Goal: Information Seeking & Learning: Learn about a topic

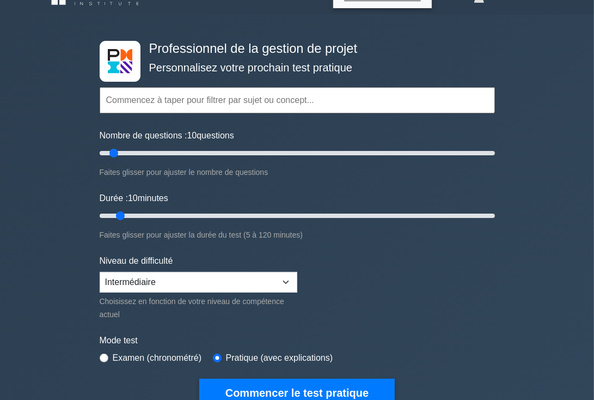
scroll to position [48, 0]
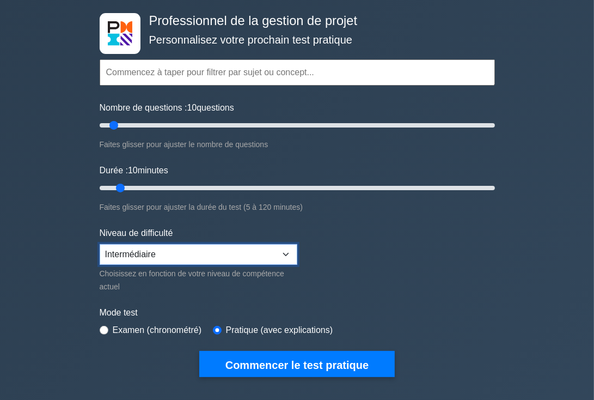
click at [286, 249] on select "Débutant Intermédiaire Expert" at bounding box center [199, 254] width 198 height 21
click at [100, 244] on select "Débutant Intermédiaire Expert" at bounding box center [199, 254] width 198 height 21
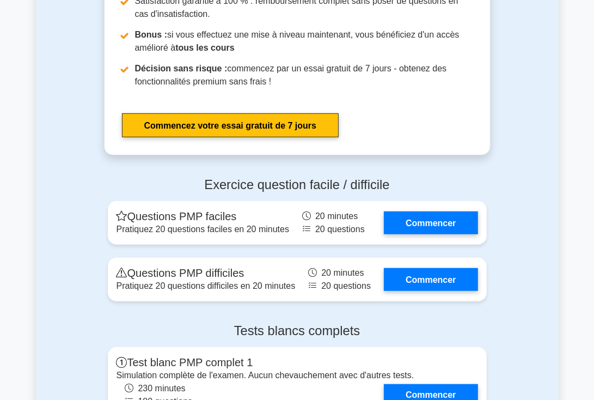
scroll to position [3442, 0]
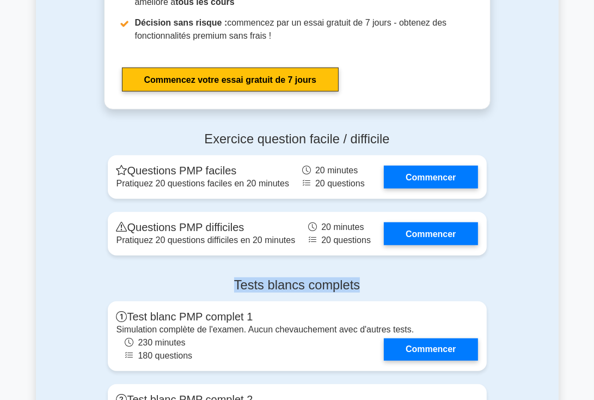
drag, startPoint x: 593, startPoint y: 288, endPoint x: 590, endPoint y: 314, distance: 25.8
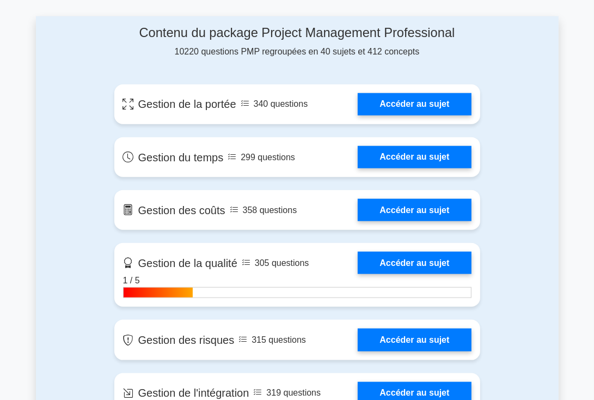
scroll to position [819, 0]
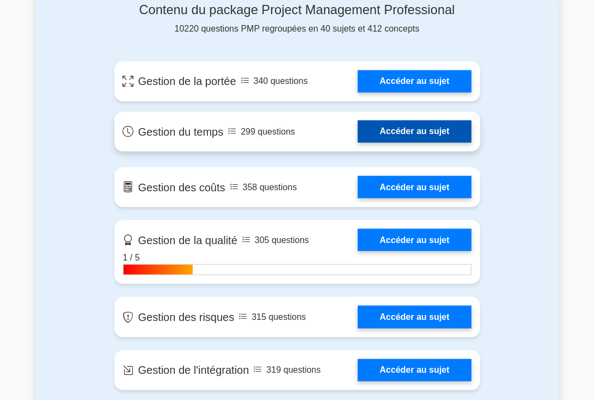
click at [424, 130] on link "Accéder au sujet" at bounding box center [414, 131] width 113 height 22
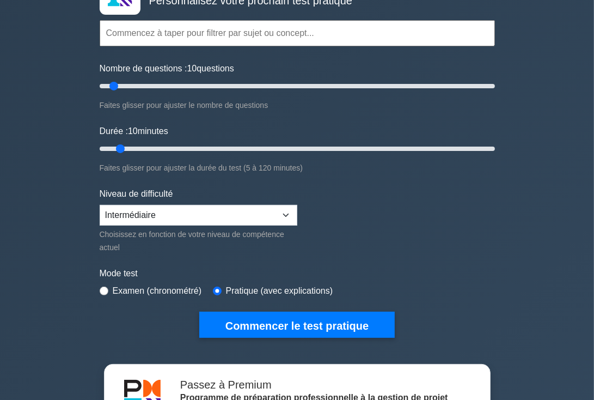
scroll to position [76, 0]
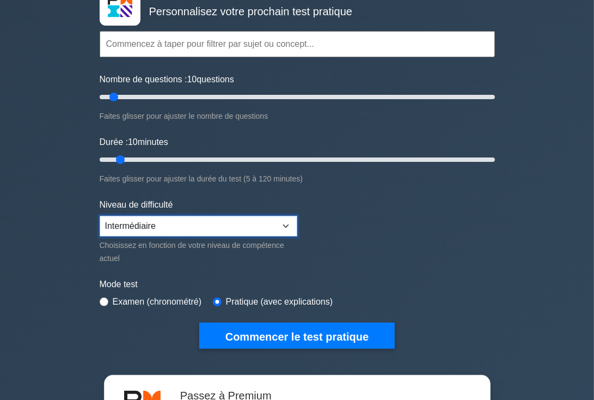
click at [285, 220] on select "Débutant Intermédiaire Expert" at bounding box center [199, 226] width 198 height 21
select select "expert"
click at [100, 216] on select "Débutant Intermédiaire Expert" at bounding box center [199, 226] width 198 height 21
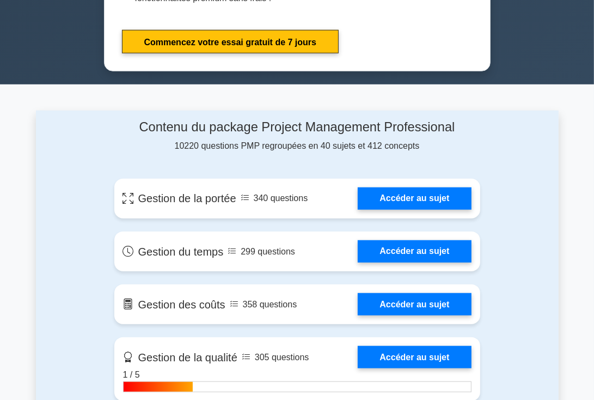
scroll to position [708, 0]
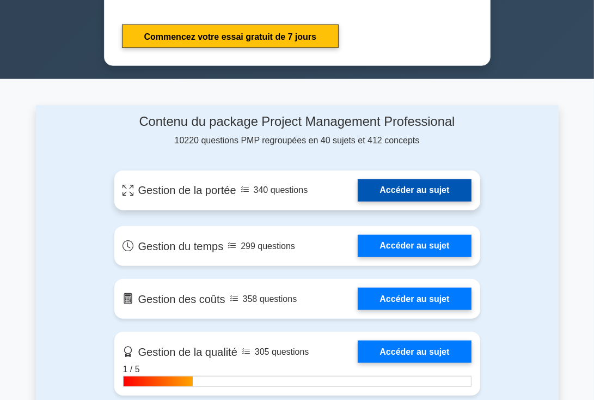
click at [368, 188] on link "Accéder au sujet" at bounding box center [414, 190] width 113 height 22
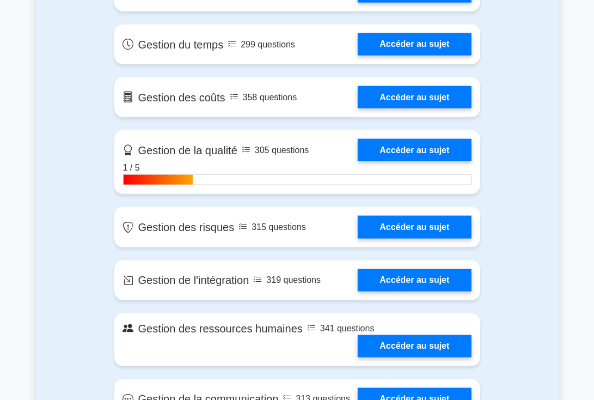
scroll to position [915, 0]
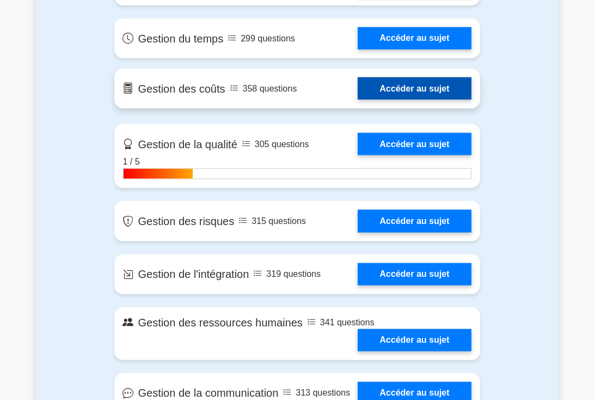
click at [385, 84] on link "Accéder au sujet" at bounding box center [414, 88] width 113 height 22
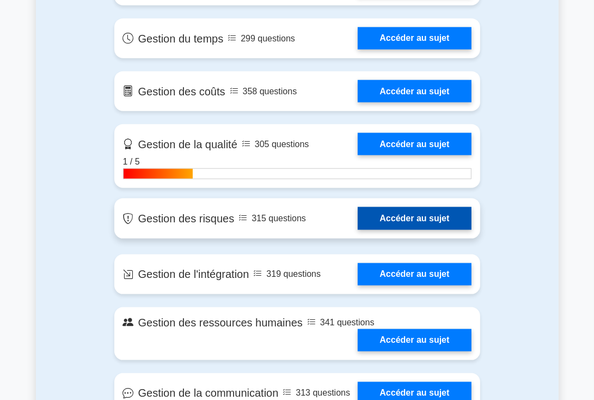
click at [403, 218] on link "Accéder au sujet" at bounding box center [414, 218] width 113 height 22
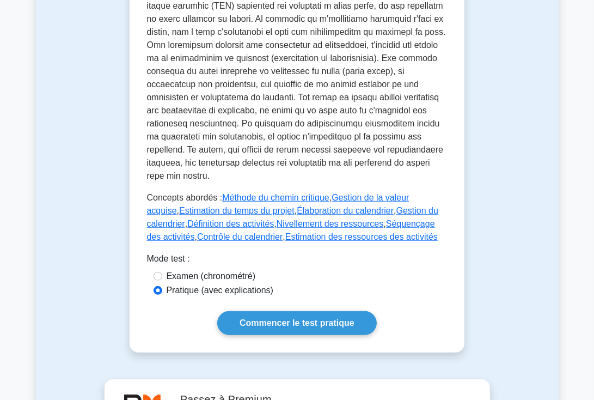
scroll to position [594, 0]
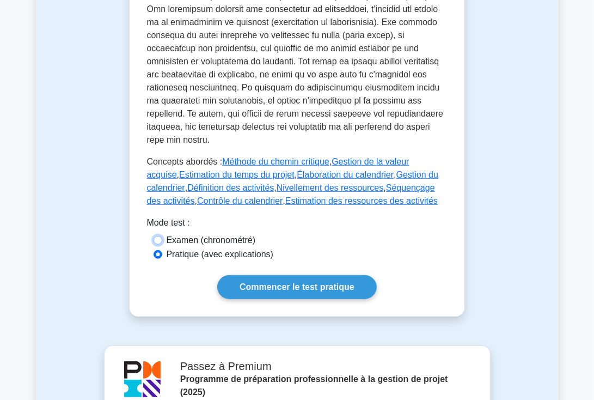
click at [159, 236] on input "Examen (chronométré)" at bounding box center [157, 240] width 9 height 9
radio input "true"
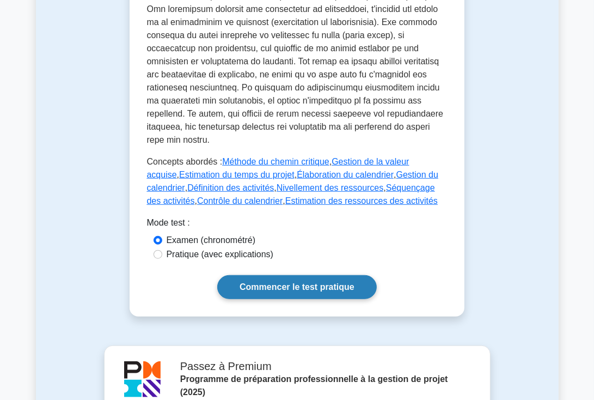
click at [266, 283] on font "Commencer le test pratique" at bounding box center [297, 287] width 115 height 9
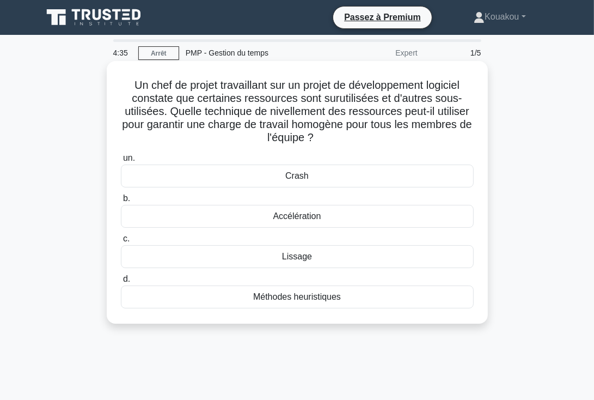
click at [290, 257] on font "Lissage" at bounding box center [297, 255] width 30 height 9
click at [121, 242] on input "c. Lissage" at bounding box center [121, 238] width 0 height 7
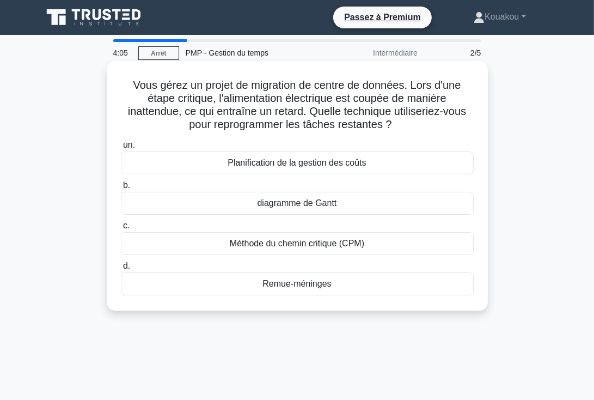
click at [279, 284] on font "Remue-méninges" at bounding box center [296, 283] width 69 height 9
click at [121, 269] on input "d. Remue-méninges" at bounding box center [121, 265] width 0 height 7
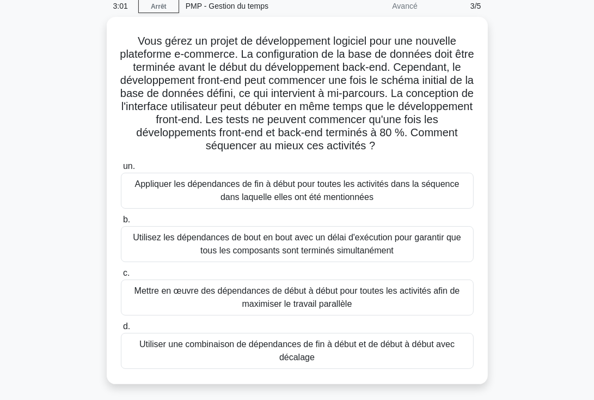
scroll to position [48, 0]
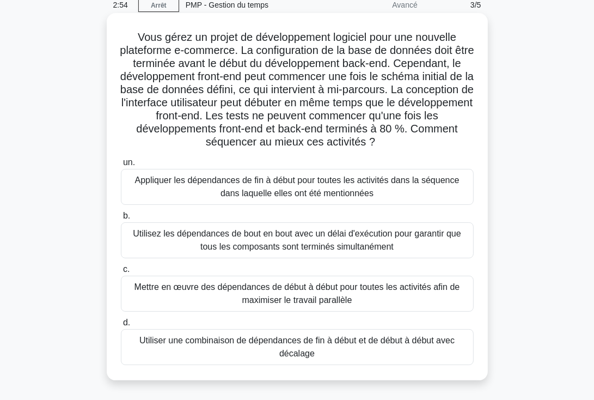
click at [328, 347] on font "Utiliser une combinaison de dépendances de fin à début et de début à début avec…" at bounding box center [297, 347] width 343 height 26
click at [121, 326] on input "d. Utiliser une combinaison de dépendances de fin à début et de début à début a…" at bounding box center [121, 322] width 0 height 7
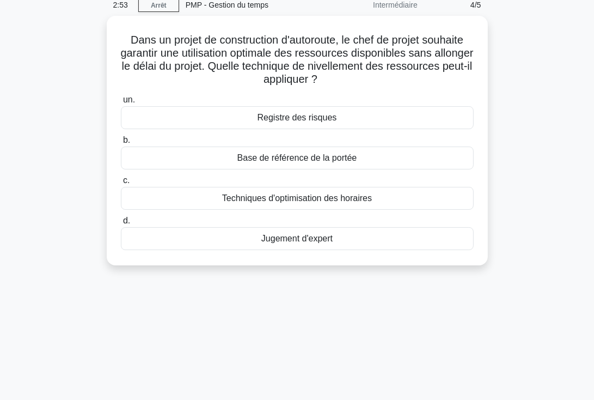
scroll to position [0, 0]
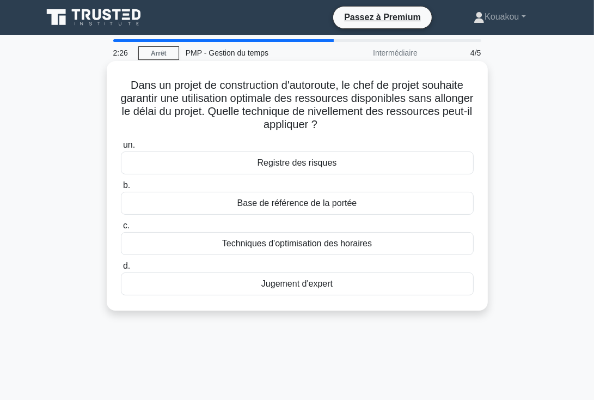
click at [312, 242] on font "Techniques d'optimisation des horaires" at bounding box center [297, 242] width 150 height 9
click at [121, 229] on input "c. Techniques d'optimisation des horaires" at bounding box center [121, 225] width 0 height 7
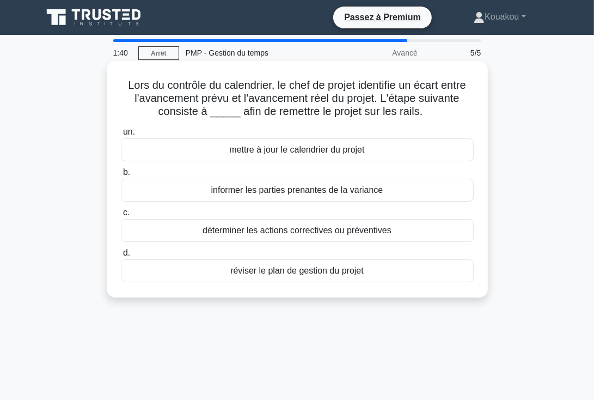
click at [305, 153] on font "mettre à jour le calendrier du projet" at bounding box center [296, 149] width 135 height 9
click at [121, 136] on input "un. mettre à jour le calendrier du projet" at bounding box center [121, 131] width 0 height 7
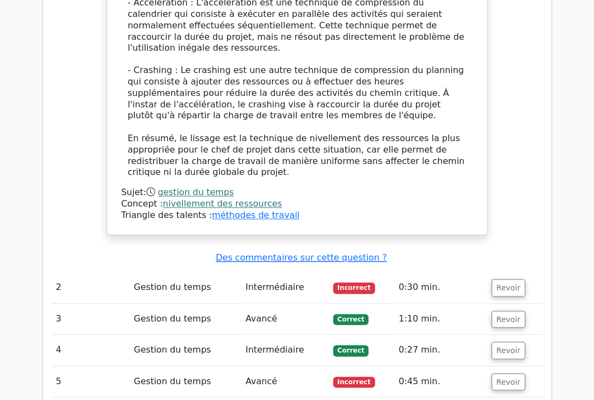
scroll to position [1474, 0]
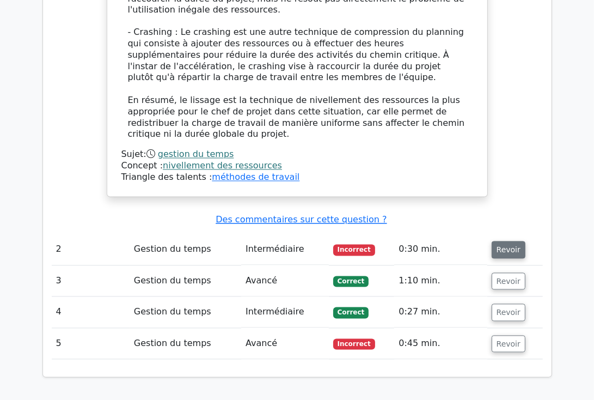
click at [499, 245] on font "Revoir" at bounding box center [508, 249] width 24 height 9
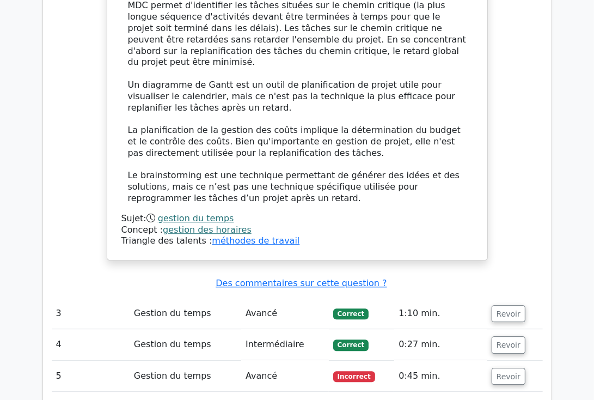
scroll to position [2153, 0]
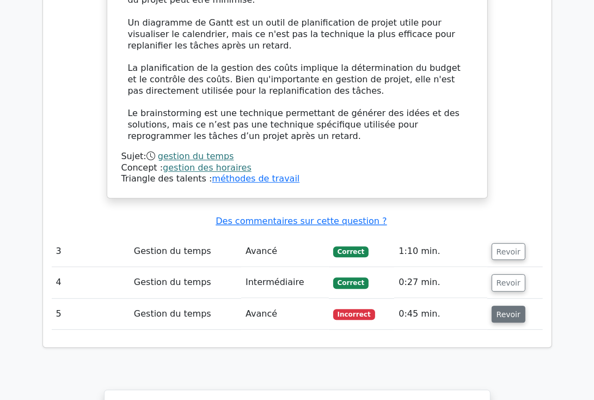
click at [500, 309] on font "Revoir" at bounding box center [508, 313] width 24 height 9
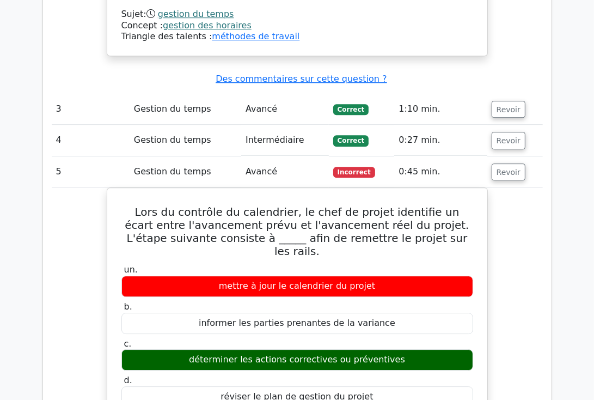
scroll to position [2302, 0]
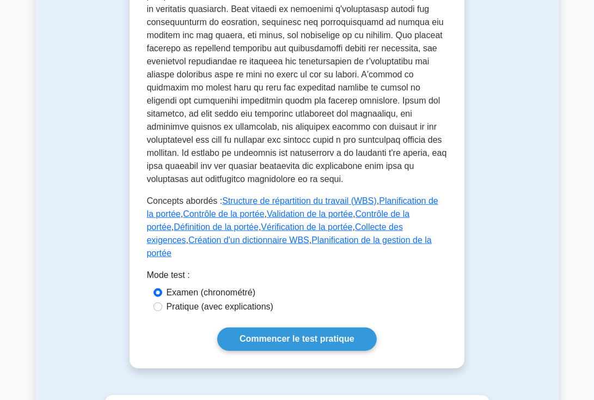
scroll to position [501, 0]
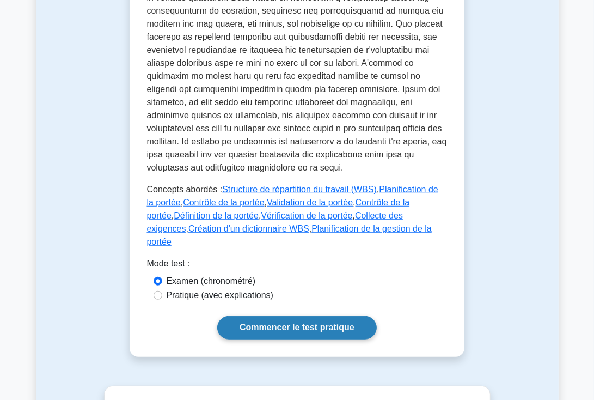
click at [308, 323] on font "Commencer le test pratique" at bounding box center [297, 327] width 115 height 9
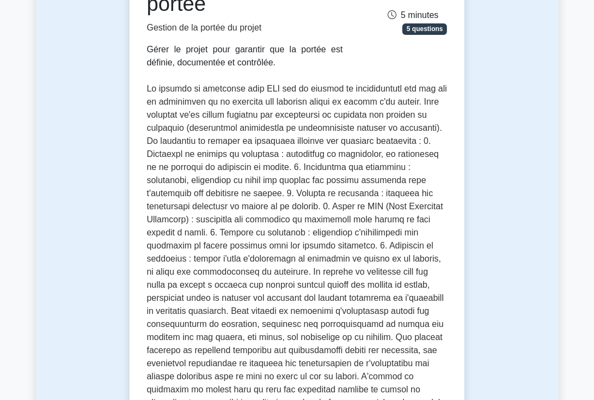
scroll to position [0, 0]
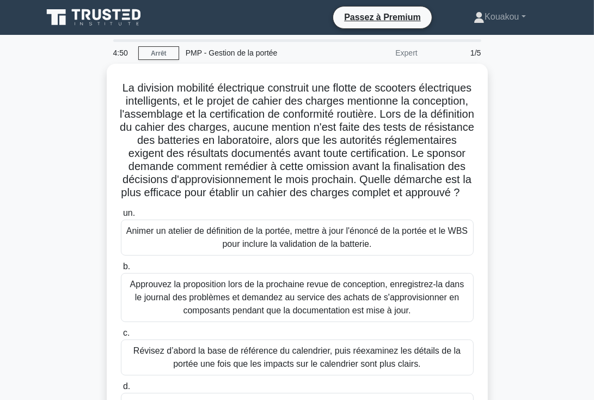
click at [308, 303] on font "Approuvez la proposition lors de la prochaine revue de conception, enregistrez-…" at bounding box center [297, 296] width 334 height 35
click at [121, 270] on input "b. Approuvez la proposition lors de la prochaine revue de conception, enregistr…" at bounding box center [121, 266] width 0 height 7
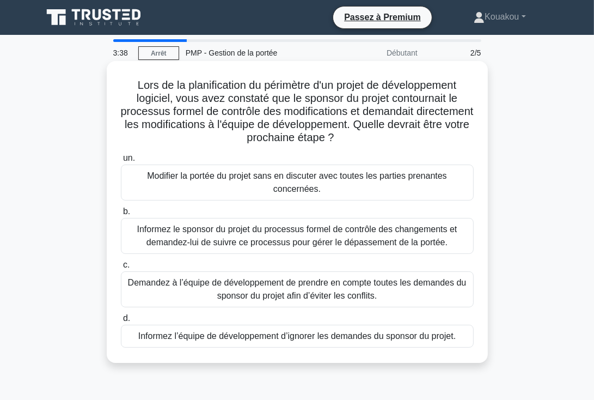
click at [305, 290] on font "Demandez à l’équipe de développement de prendre en compte toutes les demandes d…" at bounding box center [297, 289] width 339 height 22
click at [121, 268] on input "c. Demandez à l’équipe de développement de prendre en compte toutes les demande…" at bounding box center [121, 264] width 0 height 7
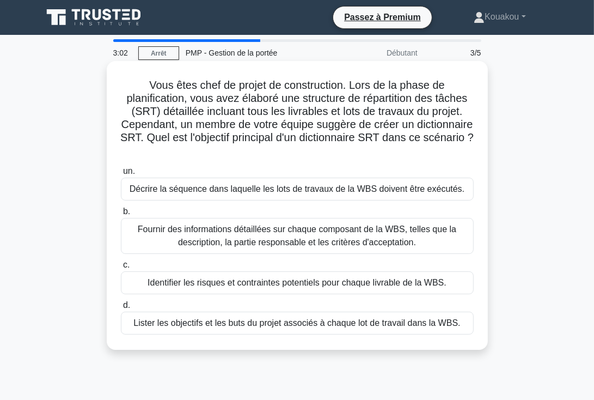
click at [314, 242] on font "Fournir des informations détaillées sur chaque composant de la WBS, telles que …" at bounding box center [297, 235] width 318 height 22
click at [121, 215] on input "b. Fournir des informations détaillées sur chaque composant de la WBS, telles q…" at bounding box center [121, 211] width 0 height 7
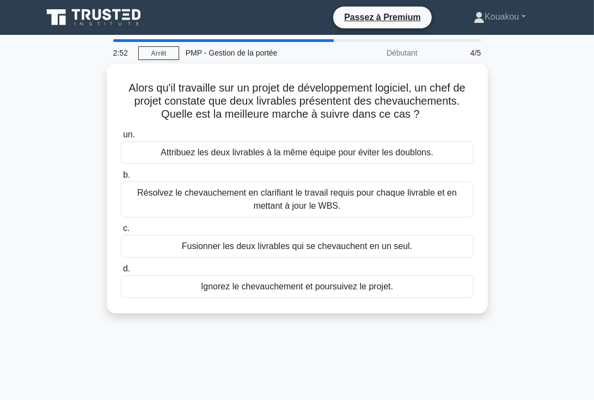
click at [314, 242] on font "Fusionner les deux livrables qui se chevauchent en un seul." at bounding box center [297, 245] width 230 height 9
click at [121, 232] on input "c. Fusionner les deux livrables qui se chevauchent en un seul." at bounding box center [121, 228] width 0 height 7
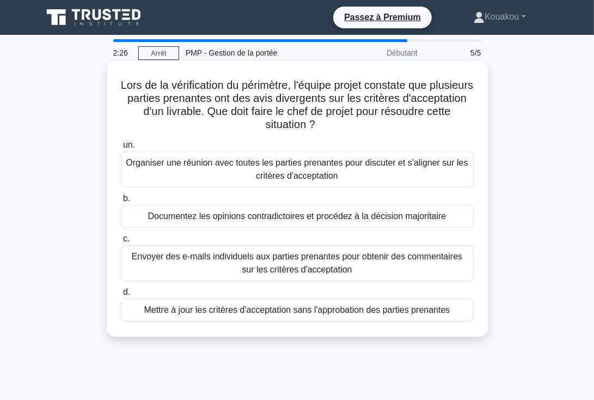
click at [287, 171] on font "Organiser une réunion avec toutes les parties prenantes pour discuter et s'alig…" at bounding box center [297, 169] width 342 height 22
click at [121, 149] on input "un. Organiser une réunion avec toutes les parties prenantes pour discuter et s'…" at bounding box center [121, 145] width 0 height 7
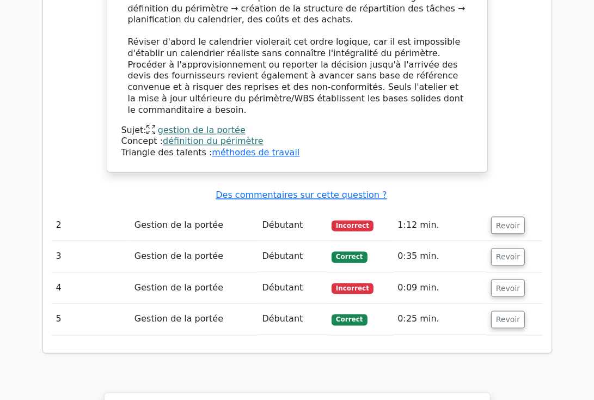
scroll to position [1454, 0]
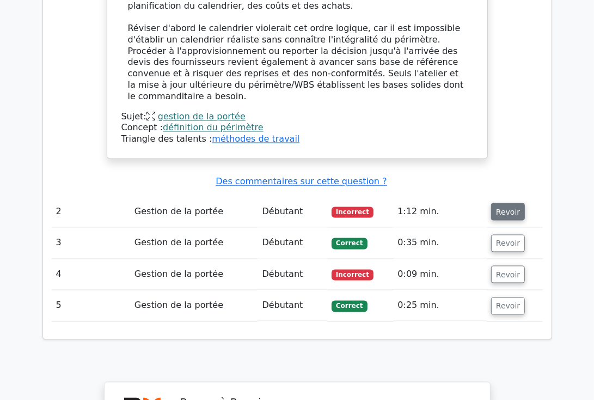
click at [501, 207] on font "Revoir" at bounding box center [508, 211] width 24 height 9
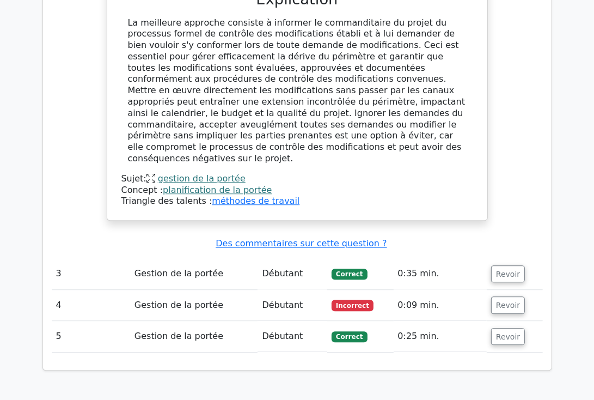
scroll to position [2018, 0]
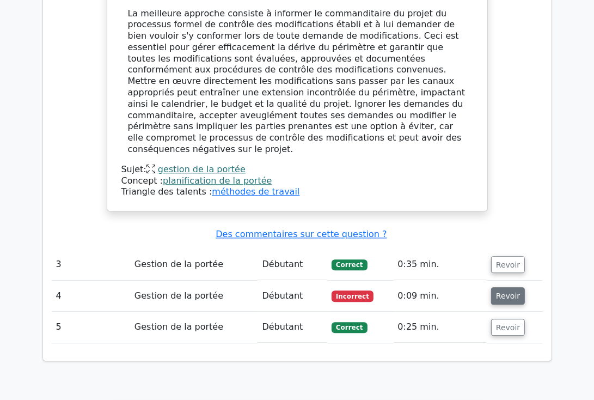
click at [508, 287] on button "Revoir" at bounding box center [508, 295] width 34 height 17
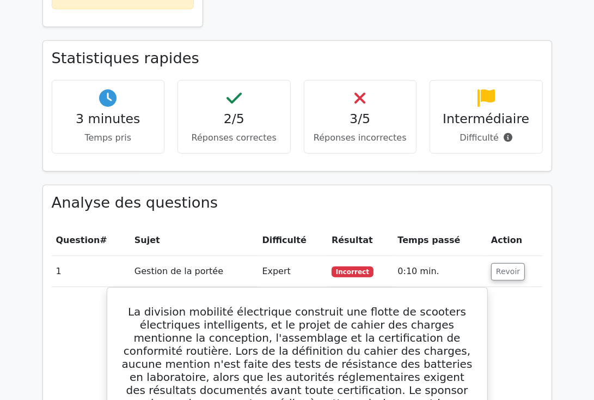
scroll to position [636, 0]
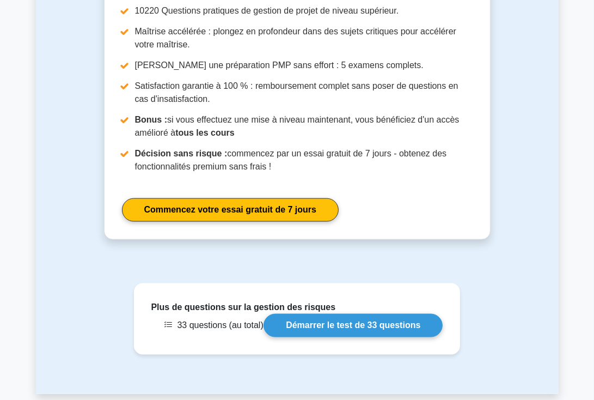
scroll to position [1010, 0]
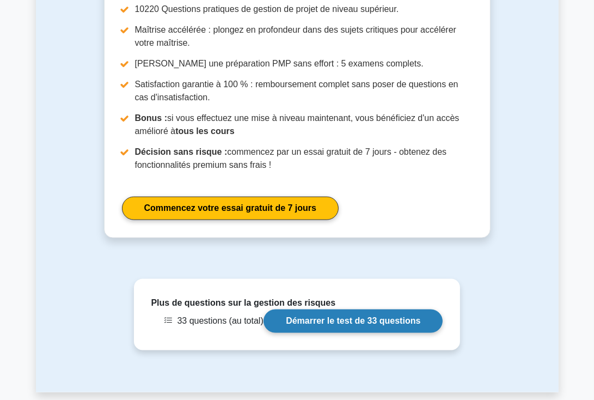
click at [360, 309] on link "Démarrer le test de 33 questions" at bounding box center [352, 320] width 179 height 23
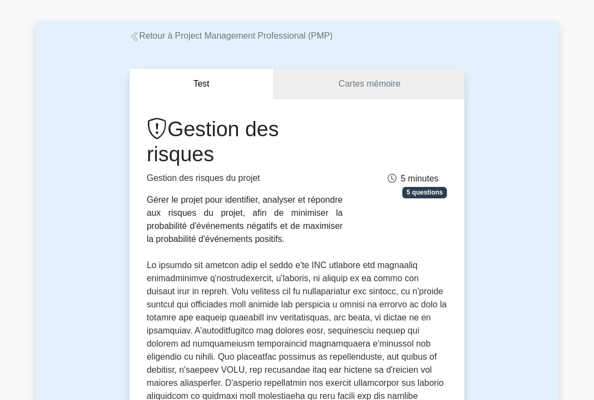
scroll to position [0, 0]
